Goal: Task Accomplishment & Management: Use online tool/utility

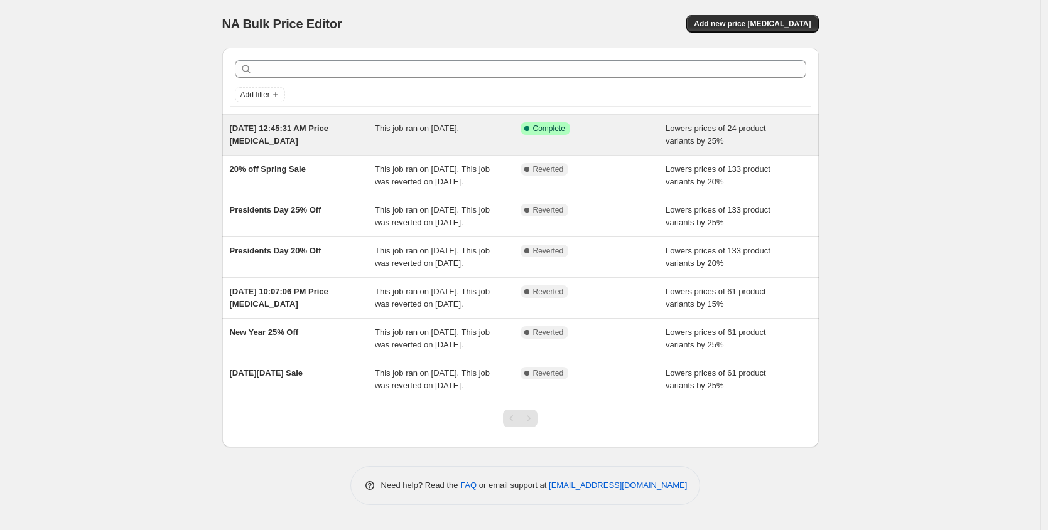
click at [435, 129] on span "This job ran on [DATE]." at bounding box center [417, 128] width 84 height 9
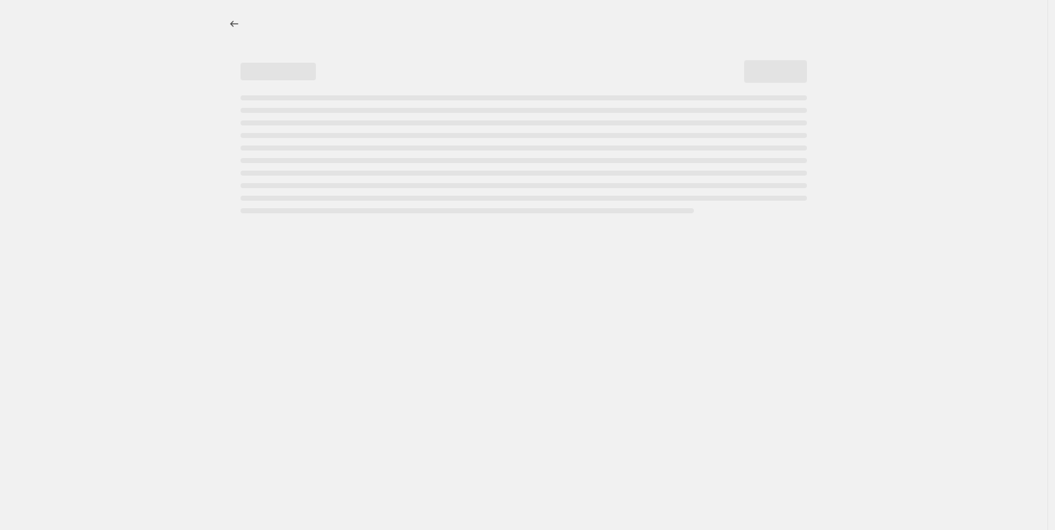
select select "percentage"
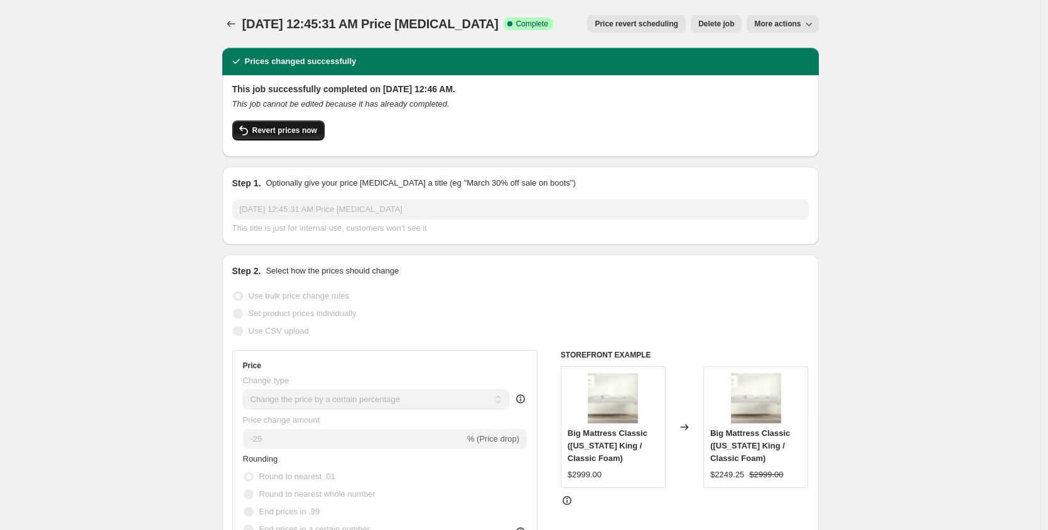
click at [279, 135] on span "Revert prices now" at bounding box center [284, 131] width 65 height 10
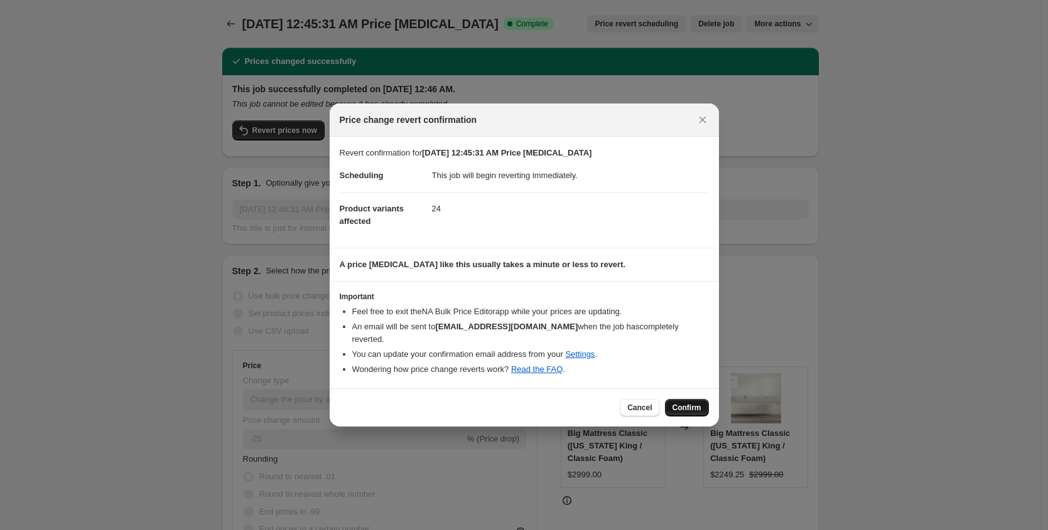
click at [676, 406] on span "Confirm" at bounding box center [686, 408] width 29 height 10
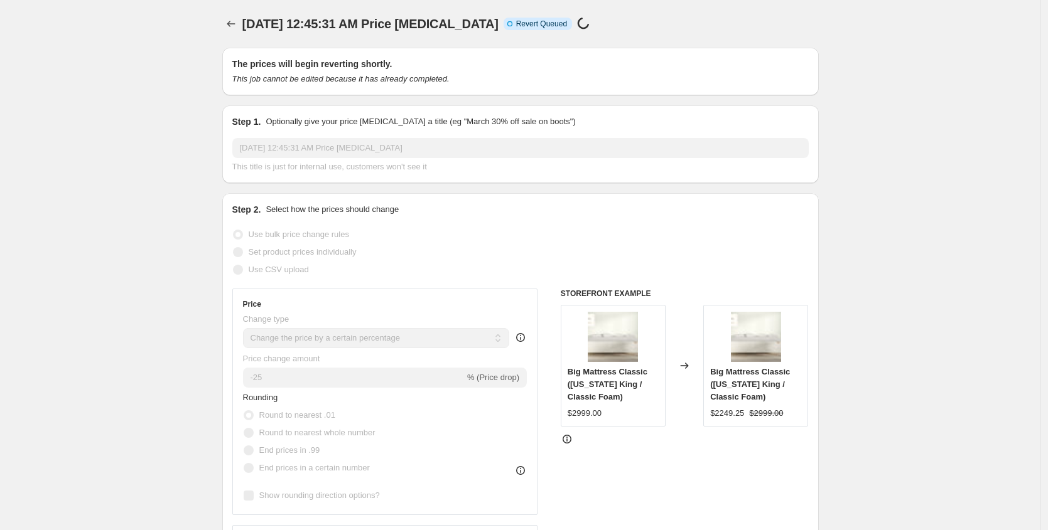
select select "percentage"
